Goal: Task Accomplishment & Management: Use online tool/utility

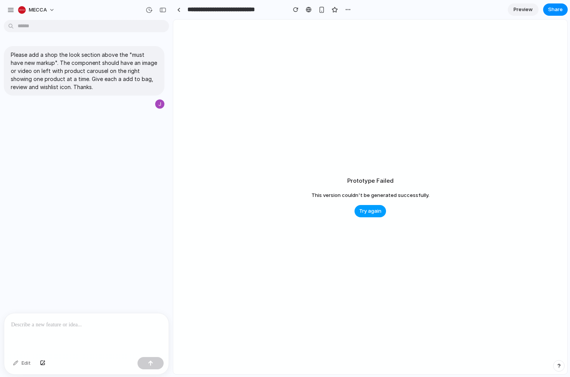
click at [370, 206] on button "Try again" at bounding box center [371, 211] width 32 height 12
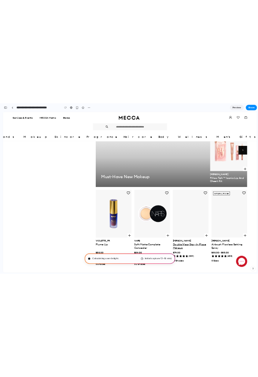
scroll to position [573, 0]
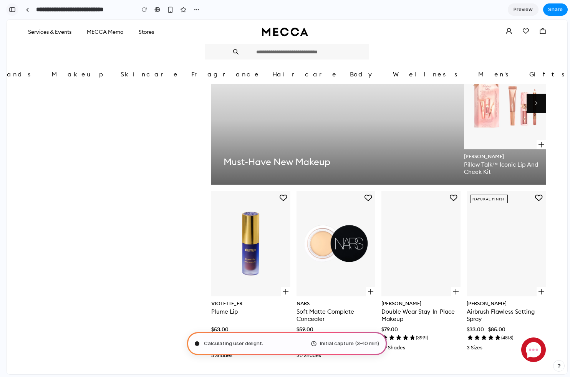
click at [10, 6] on button "button" at bounding box center [12, 9] width 12 height 12
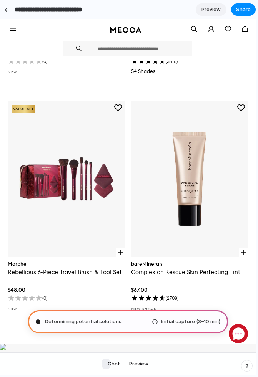
click at [13, 27] on icon "Open navigation menu" at bounding box center [13, 30] width 6 height 6
click at [6, 10] on div at bounding box center [5, 10] width 3 height 4
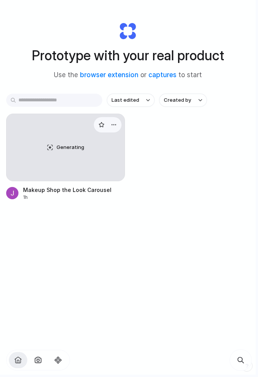
click at [58, 138] on div "Generating" at bounding box center [66, 147] width 118 height 67
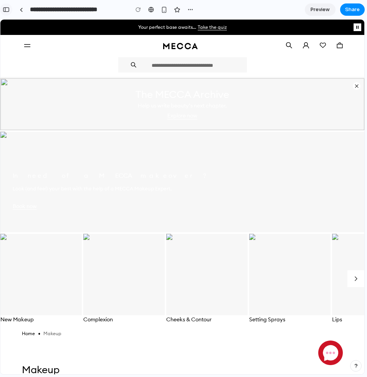
click at [7, 9] on div "button" at bounding box center [6, 9] width 7 height 5
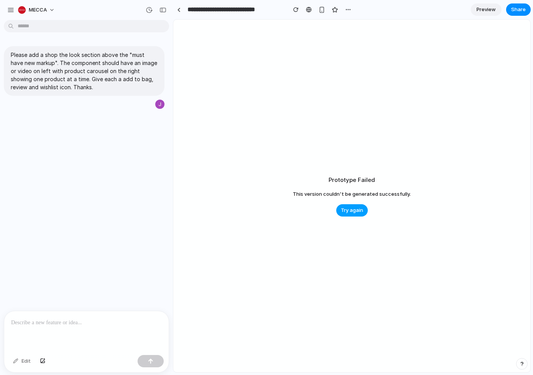
click at [357, 210] on span "Try again" at bounding box center [352, 210] width 22 height 8
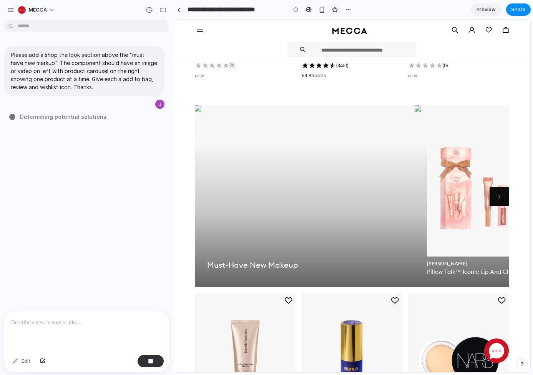
scroll to position [588, 0]
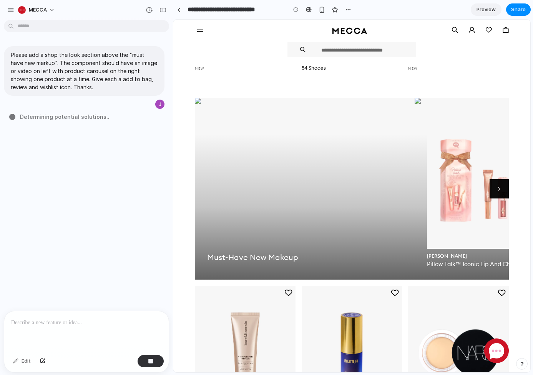
click at [286, 214] on div "Must-Have New Makeup Skip to content below carousel Previous [PERSON_NAME] Pill…" at bounding box center [352, 189] width 314 height 182
click at [497, 188] on div "Next" at bounding box center [493, 188] width 31 height 19
click at [395, 291] on icon "Add Plume Lip to wishlist" at bounding box center [395, 292] width 7 height 6
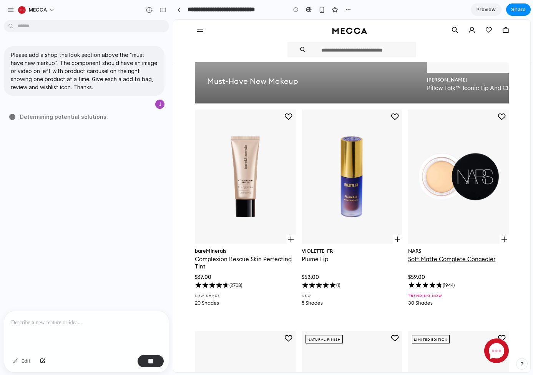
scroll to position [904, 0]
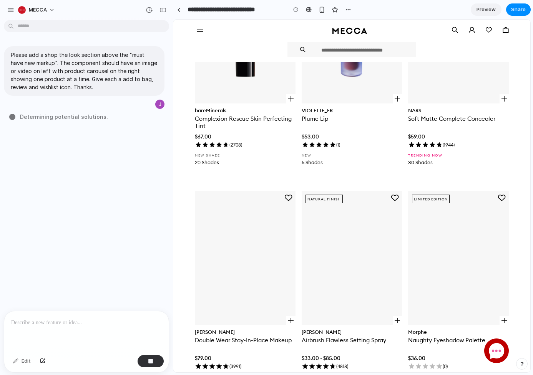
click at [486, 348] on icon "Chat with us" at bounding box center [496, 350] width 25 height 25
click at [497, 354] on icon "Chat with us" at bounding box center [496, 351] width 15 height 16
click at [520, 363] on div "button" at bounding box center [521, 363] width 5 height 5
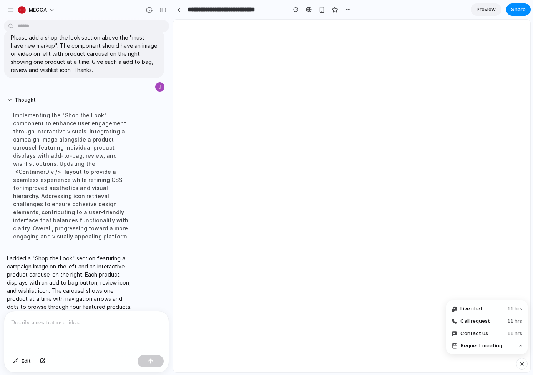
scroll to position [0, 0]
